Goal: Navigation & Orientation: Find specific page/section

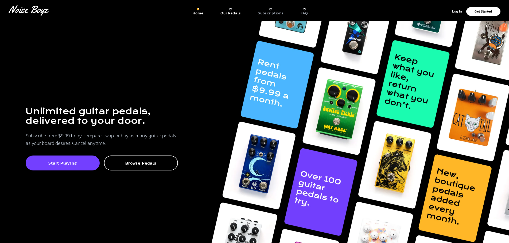
click at [228, 11] on p "Our Pedals" at bounding box center [231, 13] width 20 height 5
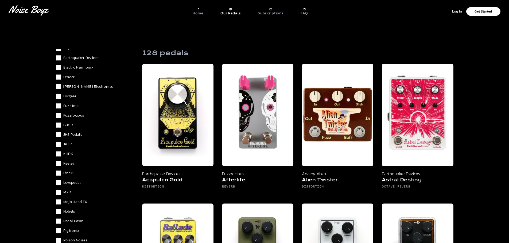
scroll to position [338, 0]
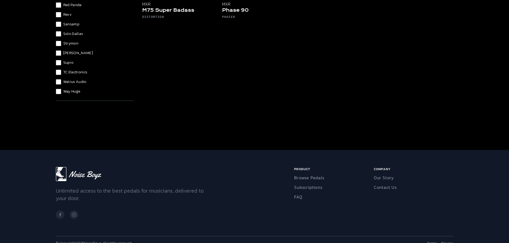
scroll to position [177, 0]
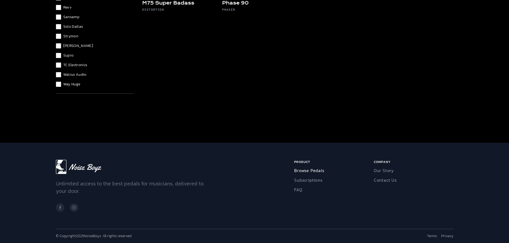
click at [319, 173] on link "Browse Pedals" at bounding box center [309, 171] width 30 height 6
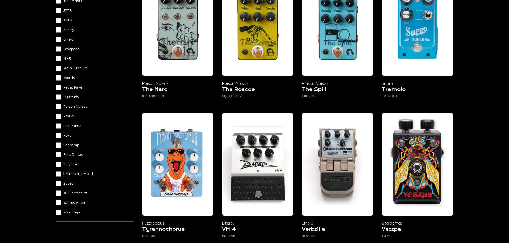
scroll to position [4430, 0]
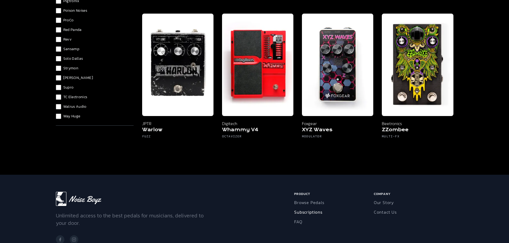
click at [313, 209] on link "Subscriptions" at bounding box center [308, 212] width 28 height 6
